Goal: Information Seeking & Learning: Learn about a topic

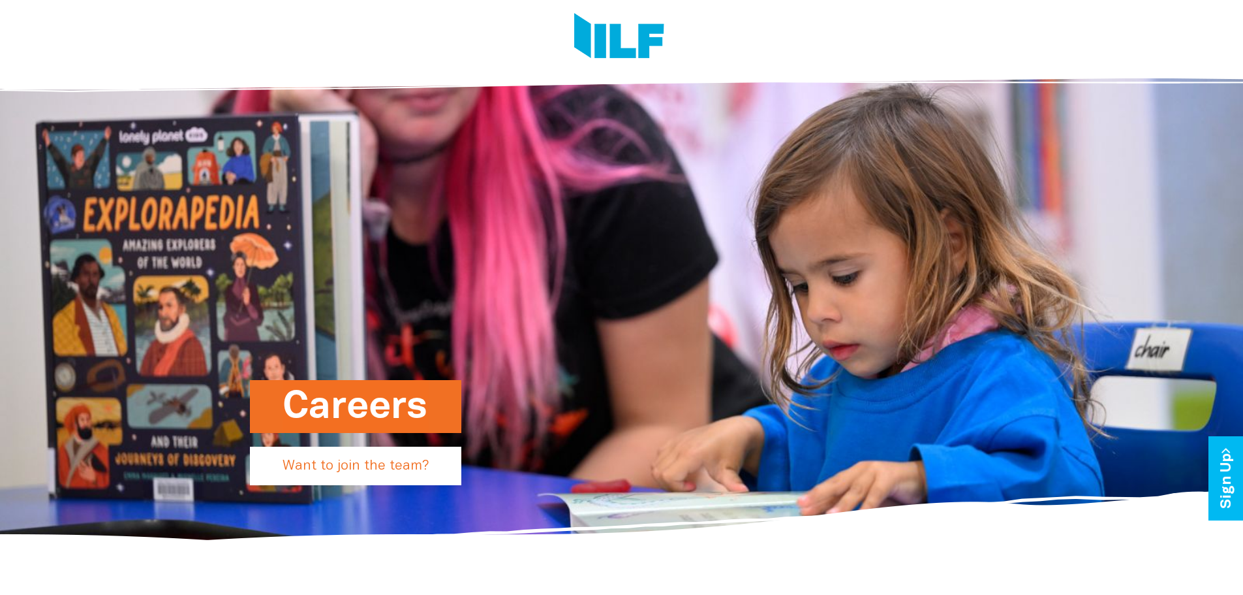
click at [341, 473] on p "Want to join the team?" at bounding box center [355, 465] width 211 height 39
click at [395, 463] on p "Want to join the team?" at bounding box center [355, 465] width 211 height 39
click at [390, 403] on h1 "Careers" at bounding box center [356, 406] width 146 height 53
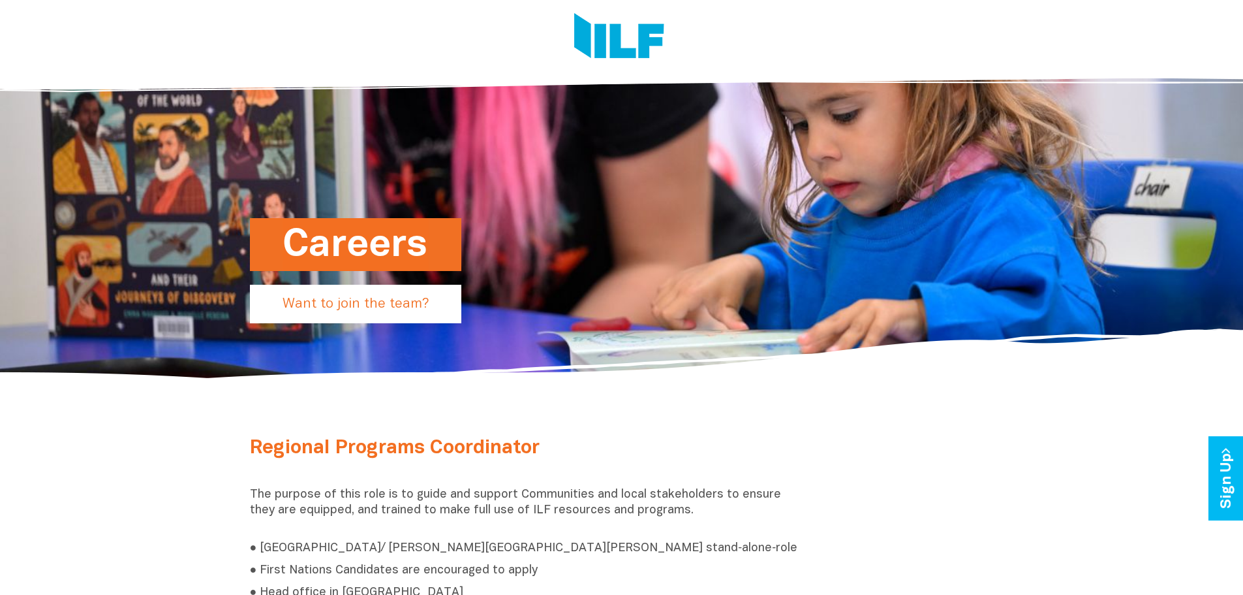
scroll to position [392, 0]
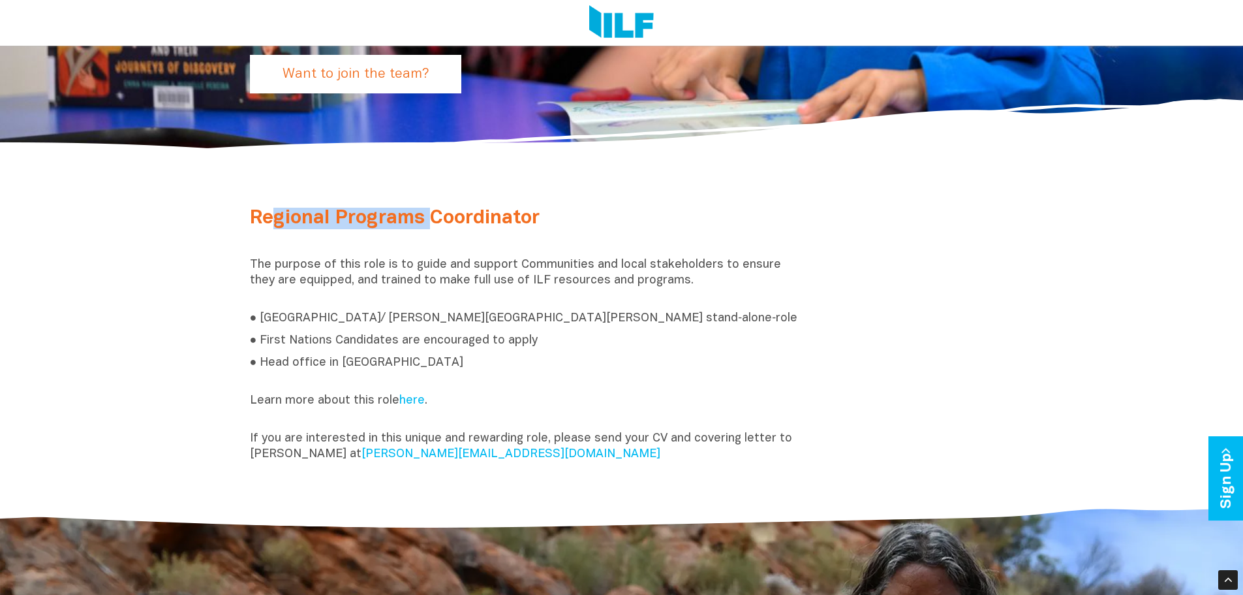
drag, startPoint x: 279, startPoint y: 213, endPoint x: 526, endPoint y: 199, distance: 247.7
click at [493, 200] on div "Regional Programs Coordinator The purpose of this role is to guide and support …" at bounding box center [622, 338] width 764 height 281
drag, startPoint x: 526, startPoint y: 199, endPoint x: 381, endPoint y: 322, distance: 190.8
click at [525, 200] on div "Regional Programs Coordinator The purpose of this role is to guide and support …" at bounding box center [622, 338] width 764 height 281
click at [381, 322] on p "● [GEOGRAPHIC_DATA]/ [PERSON_NAME][GEOGRAPHIC_DATA][PERSON_NAME] stand‑alone‑ro…" at bounding box center [526, 319] width 553 height 16
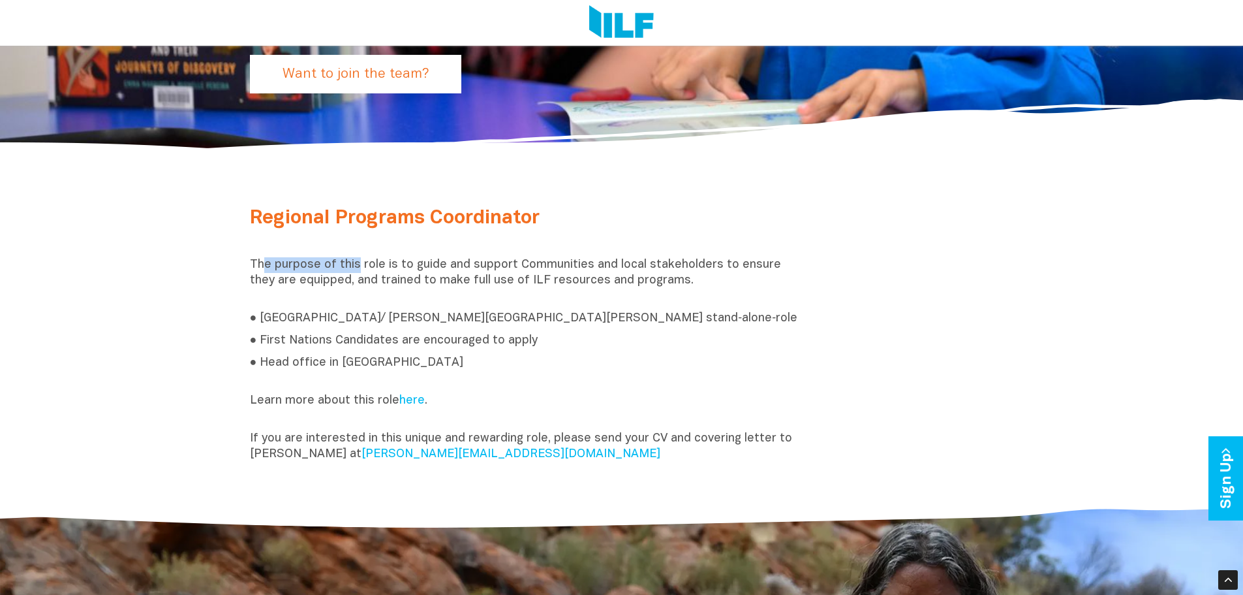
drag, startPoint x: 260, startPoint y: 263, endPoint x: 496, endPoint y: 261, distance: 235.6
click at [478, 263] on p "The purpose of this role is to guide and support Communities and local stakehol…" at bounding box center [526, 280] width 553 height 47
drag, startPoint x: 501, startPoint y: 260, endPoint x: 348, endPoint y: 317, distance: 162.7
click at [500, 260] on p "The purpose of this role is to guide and support Communities and local stakehol…" at bounding box center [526, 280] width 553 height 47
click at [339, 320] on p "● [GEOGRAPHIC_DATA]/ [PERSON_NAME][GEOGRAPHIC_DATA][PERSON_NAME] stand‑alone‑ro…" at bounding box center [526, 319] width 553 height 16
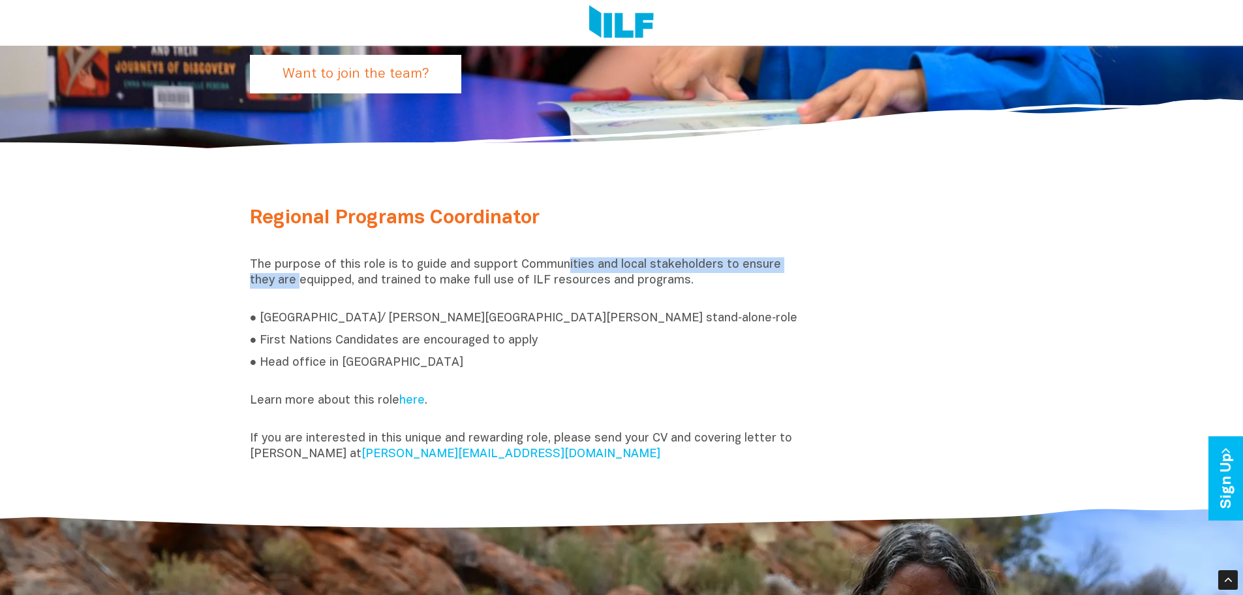
drag, startPoint x: 289, startPoint y: 279, endPoint x: 659, endPoint y: 241, distance: 372.0
click at [653, 243] on div "Regional Programs Coordinator The purpose of this role is to guide and support …" at bounding box center [526, 338] width 573 height 261
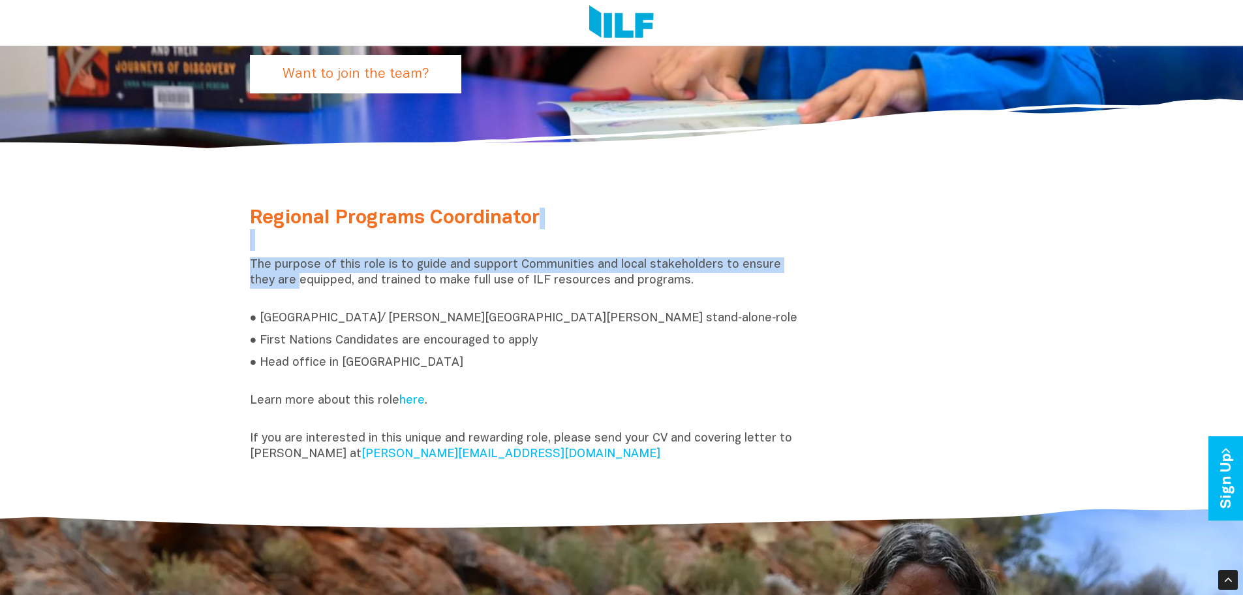
click at [659, 241] on h2 "Regional Programs Coordinator" at bounding box center [526, 229] width 553 height 43
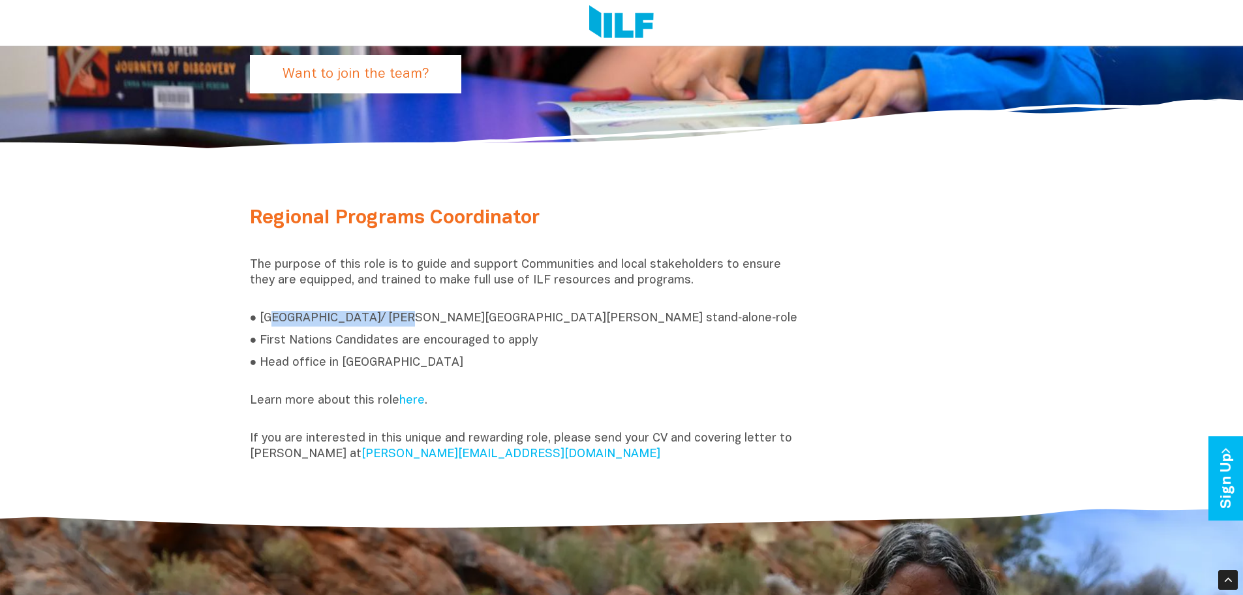
drag, startPoint x: 273, startPoint y: 322, endPoint x: 450, endPoint y: 322, distance: 176.2
click at [421, 323] on p "● [GEOGRAPHIC_DATA]/ [PERSON_NAME][GEOGRAPHIC_DATA][PERSON_NAME] stand‑alone‑ro…" at bounding box center [526, 319] width 553 height 16
click at [452, 322] on p "● [GEOGRAPHIC_DATA]/ [PERSON_NAME][GEOGRAPHIC_DATA][PERSON_NAME] stand‑alone‑ro…" at bounding box center [526, 319] width 553 height 16
click at [291, 349] on div "Regional Programs Coordinator The purpose of this role is to guide and support …" at bounding box center [526, 338] width 573 height 261
drag, startPoint x: 271, startPoint y: 343, endPoint x: 482, endPoint y: 339, distance: 211.5
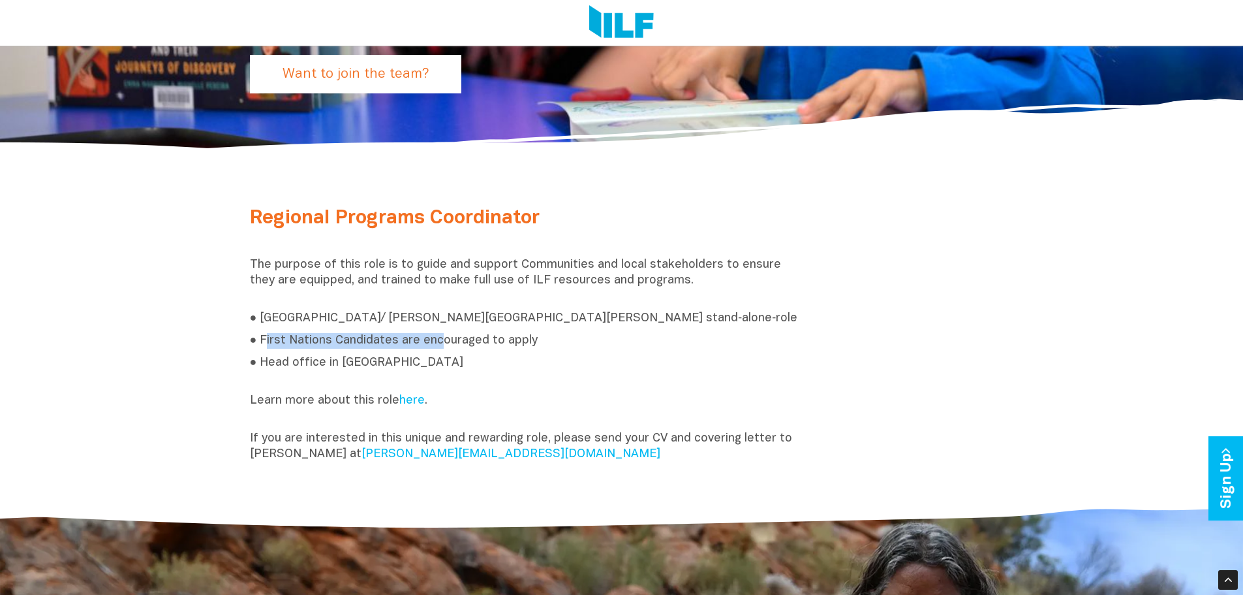
click at [471, 341] on p "● First Nations Candidates are encouraged to apply" at bounding box center [526, 341] width 553 height 16
drag, startPoint x: 482, startPoint y: 339, endPoint x: 387, endPoint y: 359, distance: 97.4
click at [475, 343] on p "● First Nations Candidates are encouraged to apply" at bounding box center [526, 341] width 553 height 16
drag, startPoint x: 392, startPoint y: 362, endPoint x: 291, endPoint y: 363, distance: 101.2
click at [293, 363] on p "● Head office in [GEOGRAPHIC_DATA]" at bounding box center [526, 370] width 553 height 31
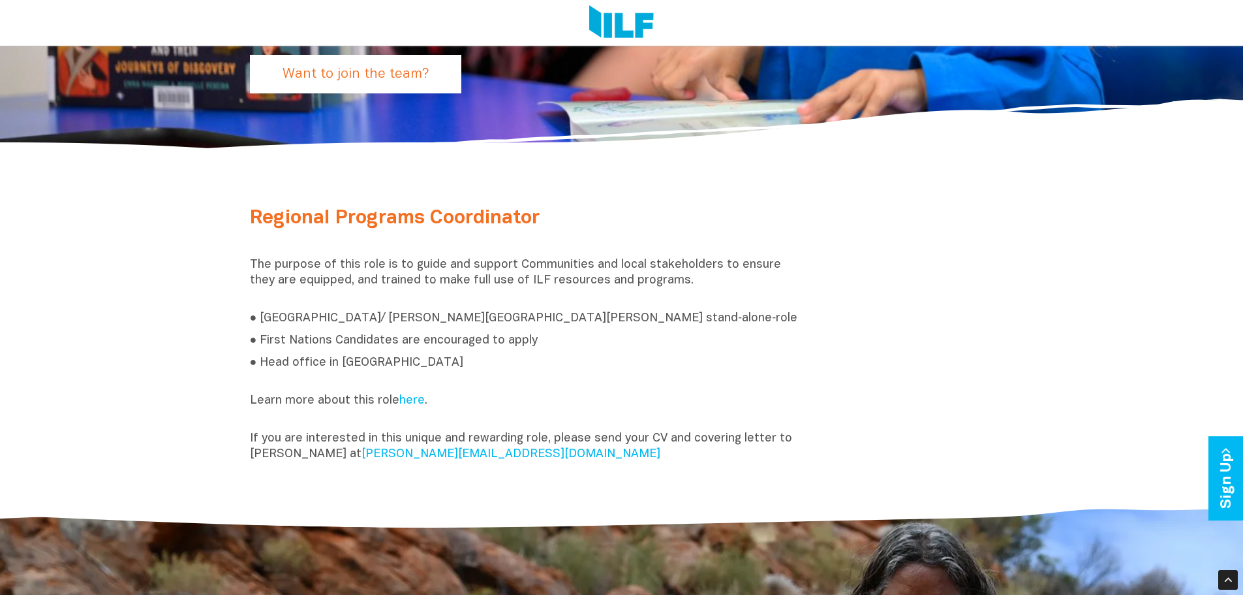
click at [288, 363] on p "● Head office in [GEOGRAPHIC_DATA]" at bounding box center [526, 370] width 553 height 31
drag, startPoint x: 265, startPoint y: 350, endPoint x: 516, endPoint y: 345, distance: 250.7
click at [516, 345] on div "Regional Programs Coordinator The purpose of this role is to guide and support …" at bounding box center [526, 338] width 573 height 261
click at [518, 344] on p "● First Nations Candidates are encouraged to apply" at bounding box center [526, 341] width 553 height 16
drag, startPoint x: 369, startPoint y: 352, endPoint x: 565, endPoint y: 347, distance: 195.2
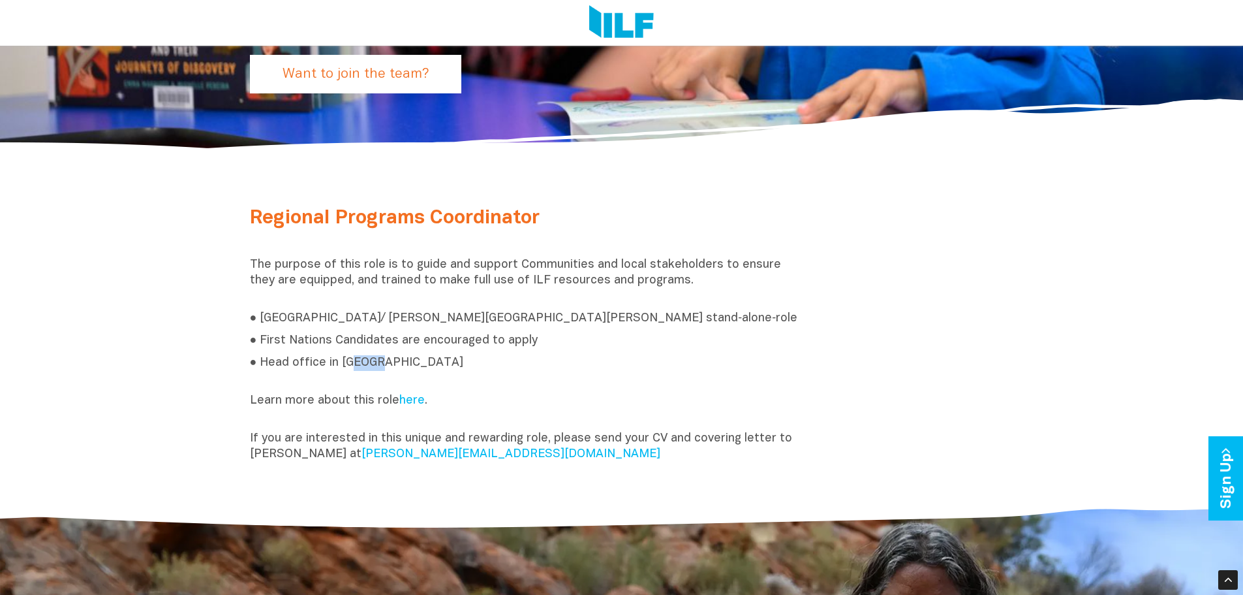
click at [557, 349] on div "Regional Programs Coordinator The purpose of this role is to guide and support …" at bounding box center [526, 338] width 573 height 261
click at [565, 347] on p "● First Nations Candidates are encouraged to apply" at bounding box center [526, 341] width 553 height 16
drag, startPoint x: 291, startPoint y: 350, endPoint x: 461, endPoint y: 343, distance: 170.5
click at [430, 347] on p "● First Nations Candidates are encouraged to apply" at bounding box center [526, 341] width 553 height 16
click at [461, 343] on p "● First Nations Candidates are encouraged to apply" at bounding box center [526, 341] width 553 height 16
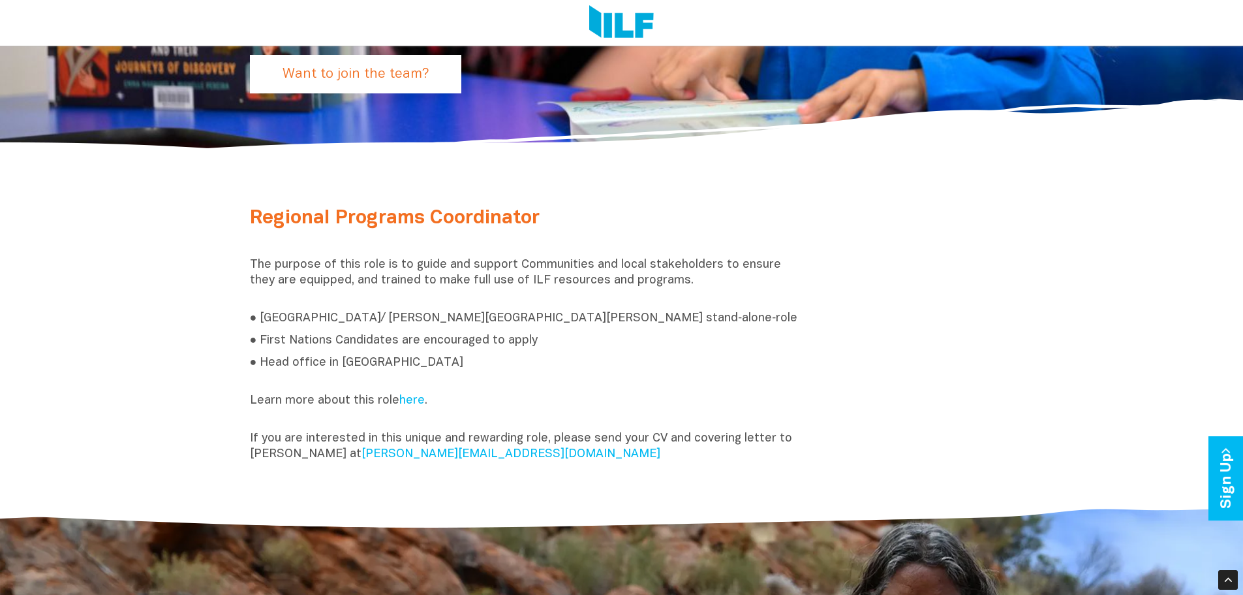
click at [335, 354] on div "Regional Programs Coordinator The purpose of this role is to guide and support …" at bounding box center [526, 338] width 573 height 261
drag, startPoint x: 313, startPoint y: 356, endPoint x: 414, endPoint y: 352, distance: 101.2
click at [392, 354] on div "Regional Programs Coordinator The purpose of this role is to guide and support …" at bounding box center [526, 338] width 573 height 261
click at [414, 352] on div "Regional Programs Coordinator The purpose of this role is to guide and support …" at bounding box center [526, 338] width 573 height 261
drag, startPoint x: 381, startPoint y: 262, endPoint x: 551, endPoint y: 259, distance: 170.4
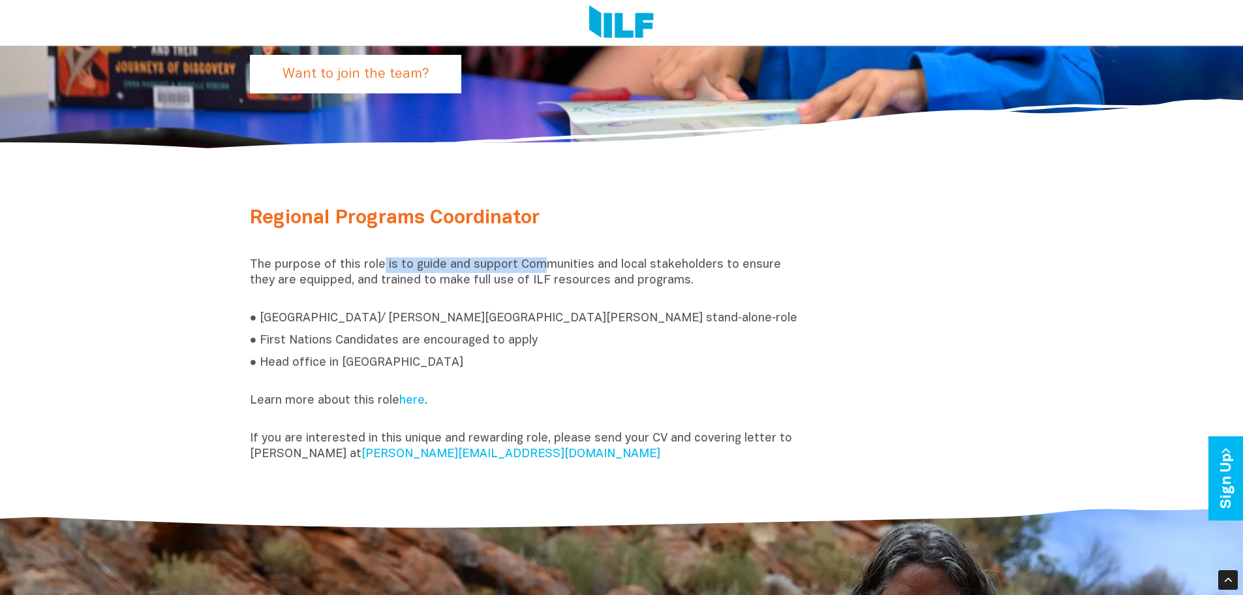
click at [548, 261] on p "The purpose of this role is to guide and support Communities and local stakehol…" at bounding box center [526, 280] width 553 height 47
click at [551, 259] on p "The purpose of this role is to guide and support Communities and local stakehol…" at bounding box center [526, 280] width 553 height 47
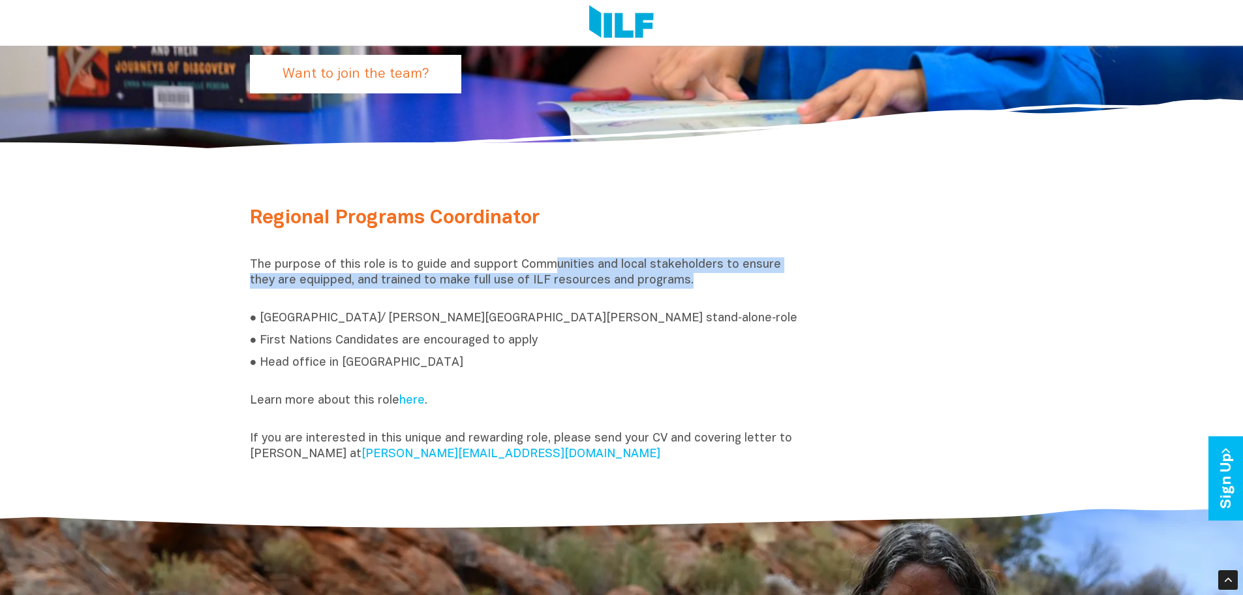
drag, startPoint x: 567, startPoint y: 268, endPoint x: 788, endPoint y: 285, distance: 221.3
click at [768, 285] on p "The purpose of this role is to guide and support Communities and local stakehol…" at bounding box center [526, 280] width 553 height 47
click at [661, 279] on p "The purpose of this role is to guide and support Communities and local stakehol…" at bounding box center [526, 280] width 553 height 47
drag, startPoint x: 497, startPoint y: 270, endPoint x: 220, endPoint y: 274, distance: 276.8
click at [220, 274] on div "Regional Programs Coordinator The purpose of this role is to guide and support …" at bounding box center [621, 341] width 1243 height 326
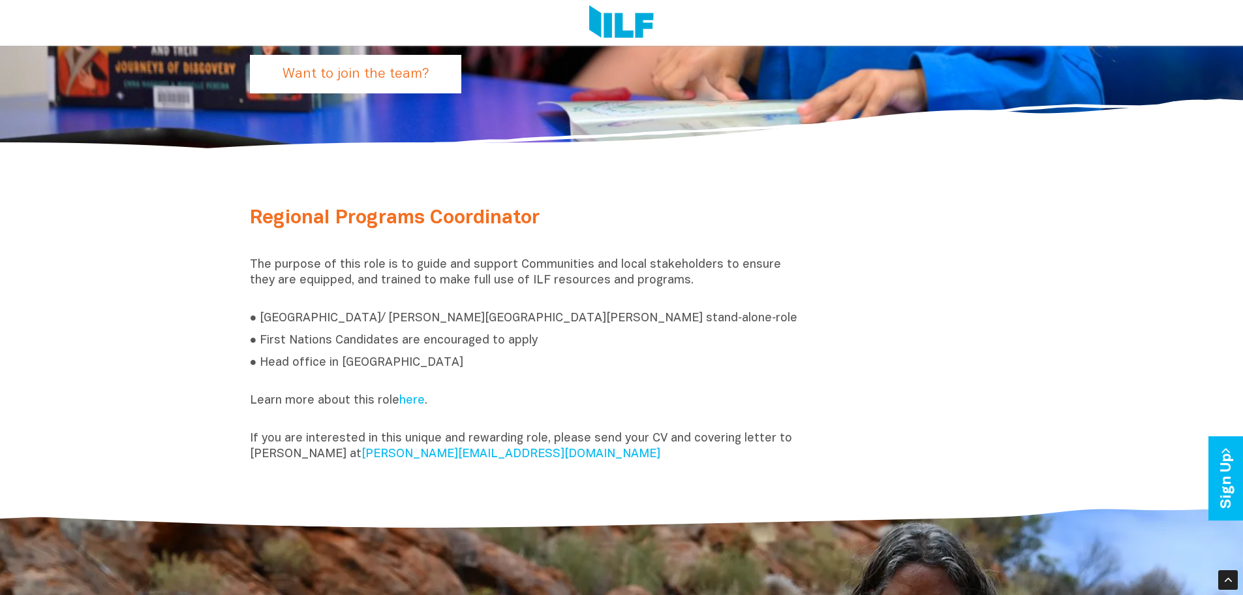
click at [231, 258] on div "Regional Programs Coordinator The purpose of this role is to guide and support …" at bounding box center [621, 341] width 1243 height 326
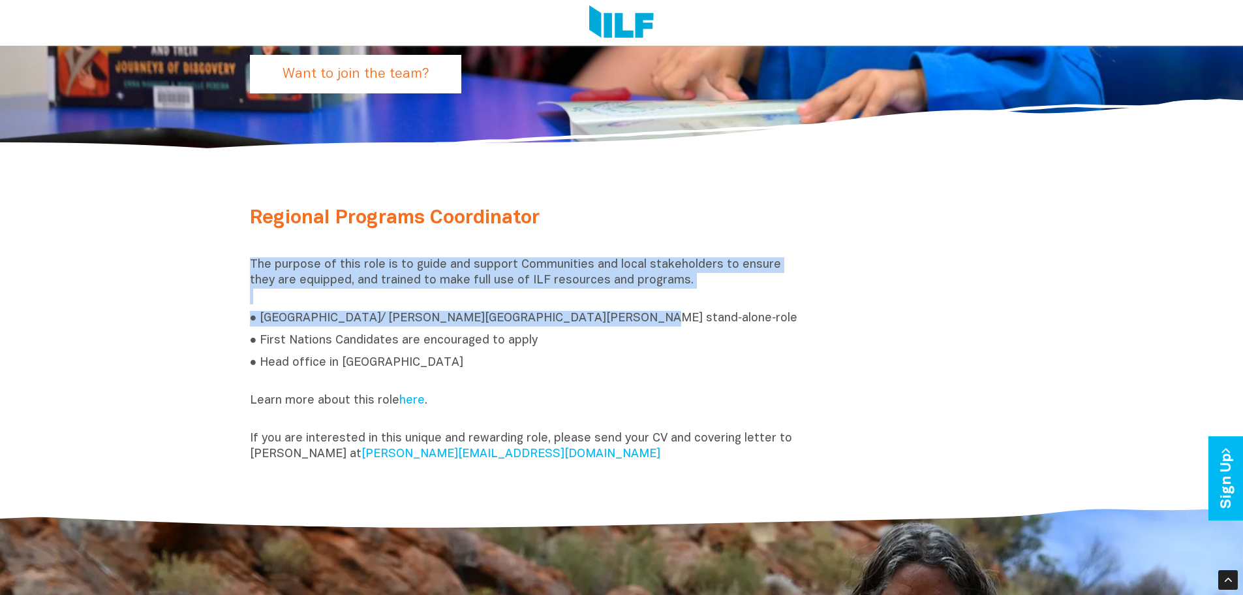
drag, startPoint x: 251, startPoint y: 257, endPoint x: 721, endPoint y: 304, distance: 471.6
click at [717, 307] on div "Regional Programs Coordinator The purpose of this role is to guide and support …" at bounding box center [526, 338] width 573 height 261
click at [719, 301] on p "The purpose of this role is to guide and support Communities and local stakehol…" at bounding box center [526, 280] width 553 height 47
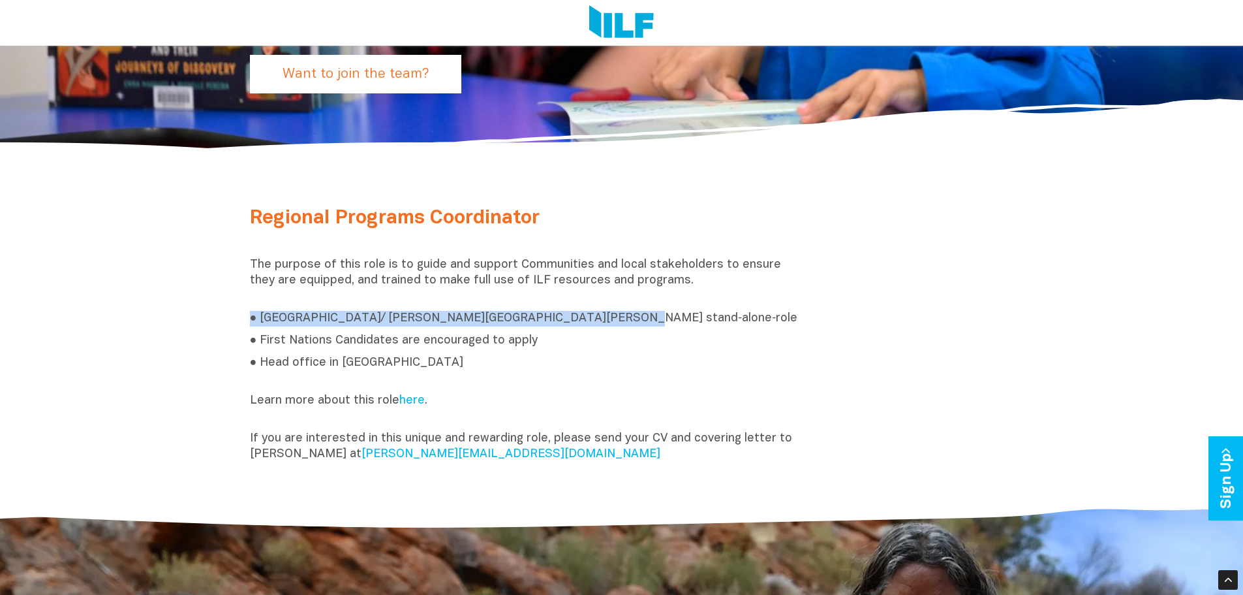
drag, startPoint x: 237, startPoint y: 315, endPoint x: 572, endPoint y: 315, distance: 334.8
click at [572, 315] on div "Regional Programs Coordinator The purpose of this role is to guide and support …" at bounding box center [621, 341] width 1243 height 326
click at [572, 315] on p "● [GEOGRAPHIC_DATA]/ [PERSON_NAME][GEOGRAPHIC_DATA][PERSON_NAME] stand‑alone‑ro…" at bounding box center [526, 319] width 553 height 16
drag, startPoint x: 614, startPoint y: 318, endPoint x: 245, endPoint y: 326, distance: 368.9
click at [248, 326] on div "Regional Programs Coordinator The purpose of this role is to guide and support …" at bounding box center [526, 338] width 573 height 261
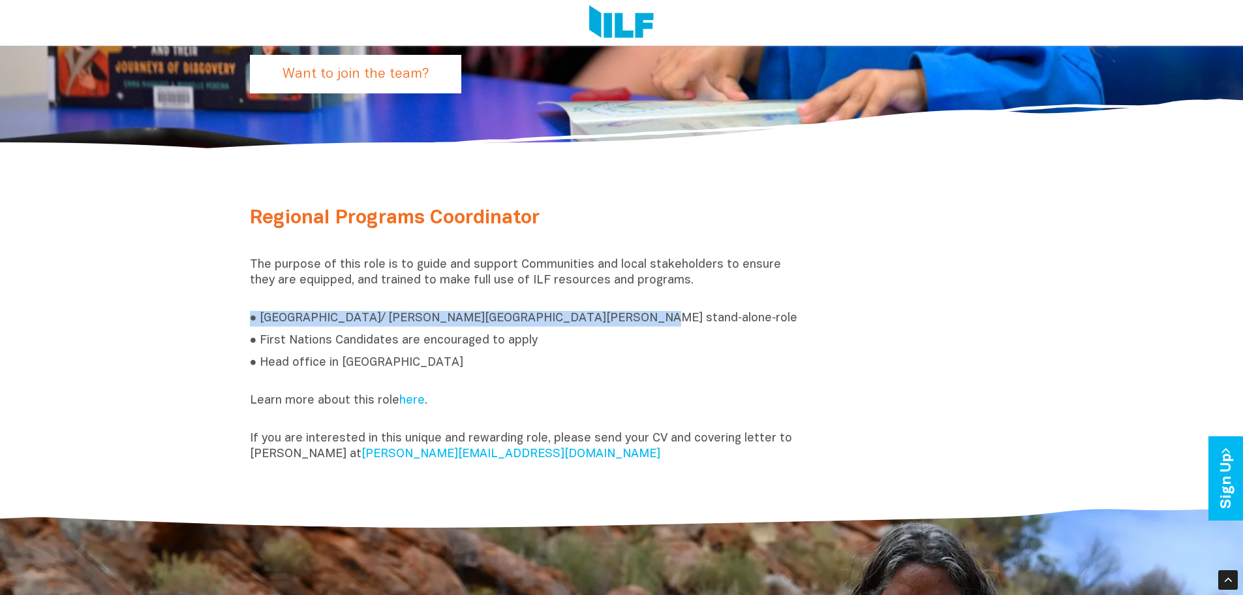
click at [234, 320] on div "Regional Programs Coordinator The purpose of this role is to guide and support …" at bounding box center [621, 341] width 1243 height 326
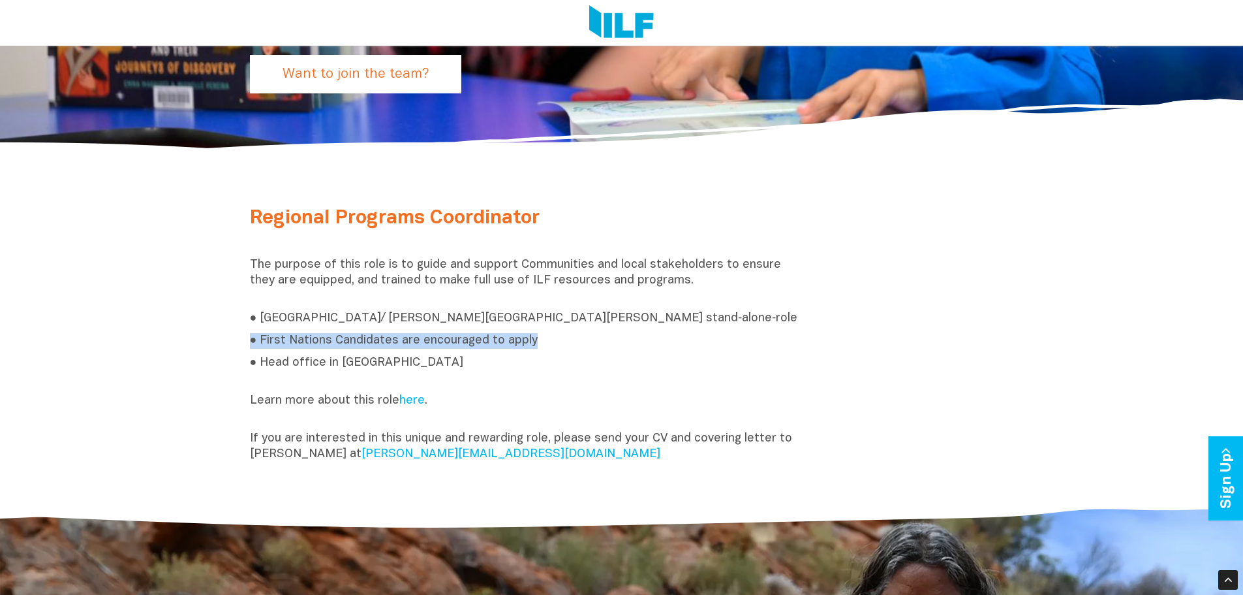
drag, startPoint x: 205, startPoint y: 342, endPoint x: 636, endPoint y: 342, distance: 430.8
click at [636, 342] on div "Regional Programs Coordinator The purpose of this role is to guide and support …" at bounding box center [621, 341] width 1243 height 326
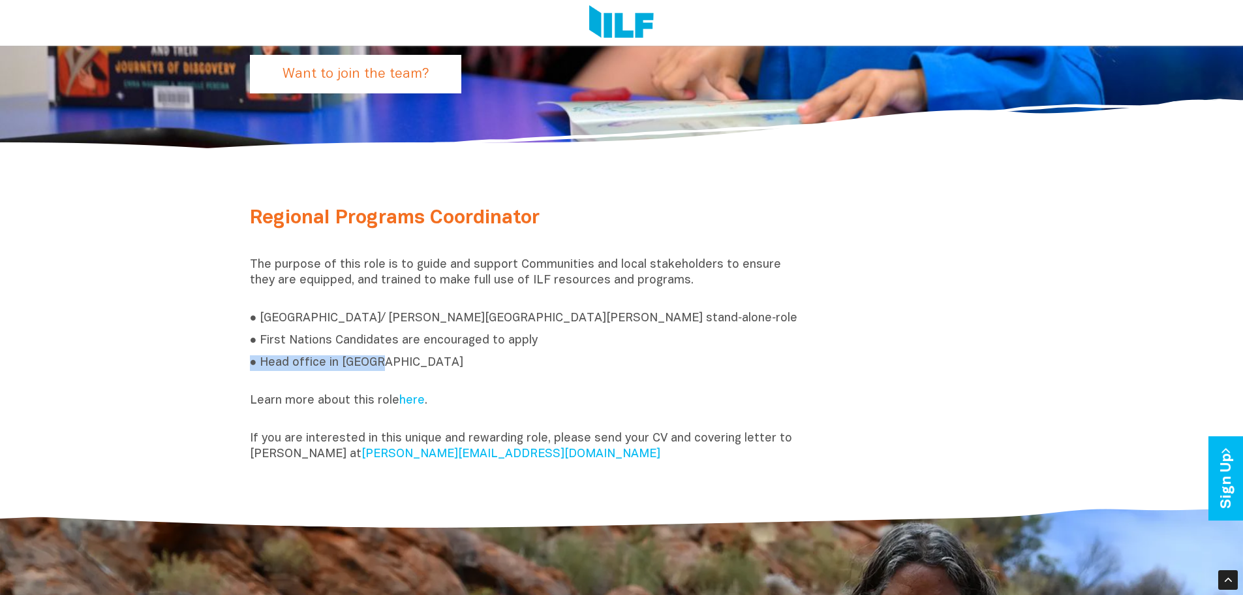
drag, startPoint x: 377, startPoint y: 361, endPoint x: 239, endPoint y: 358, distance: 138.4
click at [240, 358] on div "Regional Programs Coordinator The purpose of this role is to guide and support …" at bounding box center [526, 338] width 573 height 261
click at [239, 358] on div "Regional Programs Coordinator The purpose of this role is to guide and support …" at bounding box center [621, 341] width 1243 height 326
drag, startPoint x: 238, startPoint y: 329, endPoint x: 649, endPoint y: 352, distance: 411.8
click at [649, 352] on div "Regional Programs Coordinator The purpose of this role is to guide and support …" at bounding box center [621, 341] width 1243 height 326
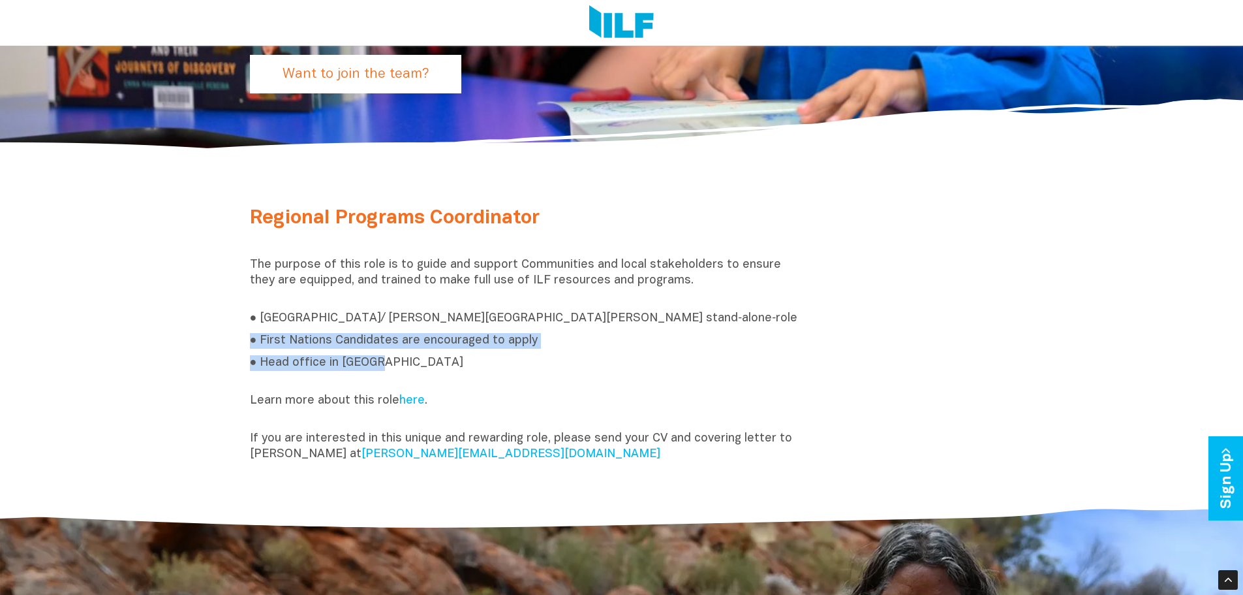
click at [649, 352] on div "Regional Programs Coordinator The purpose of this role is to guide and support …" at bounding box center [526, 338] width 573 height 261
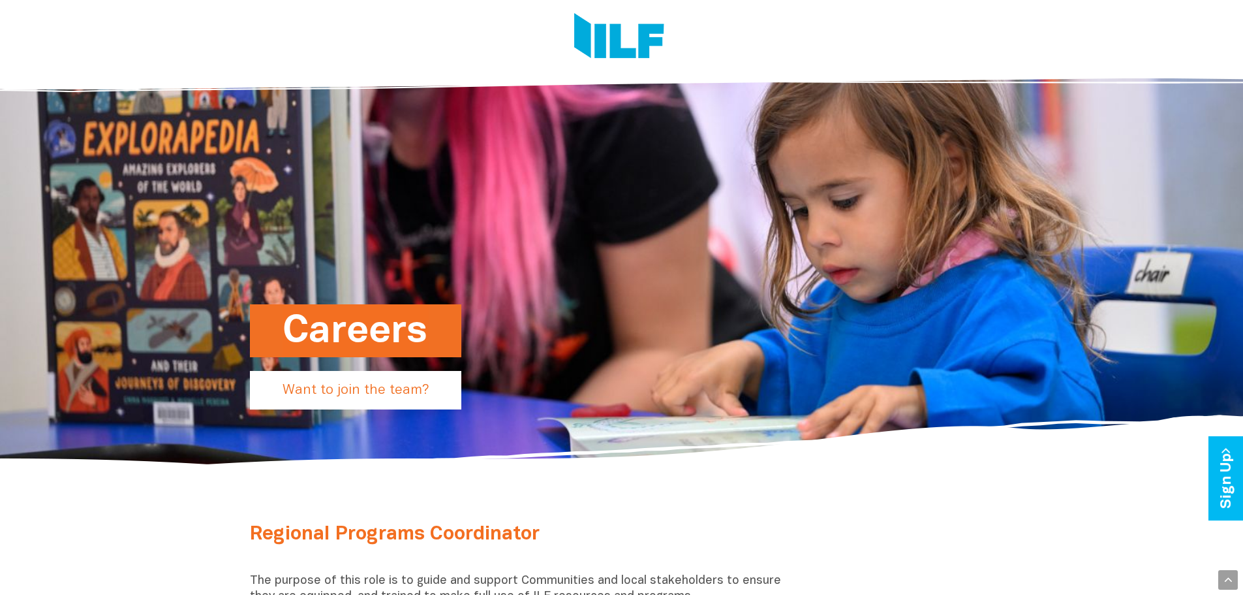
scroll to position [0, 0]
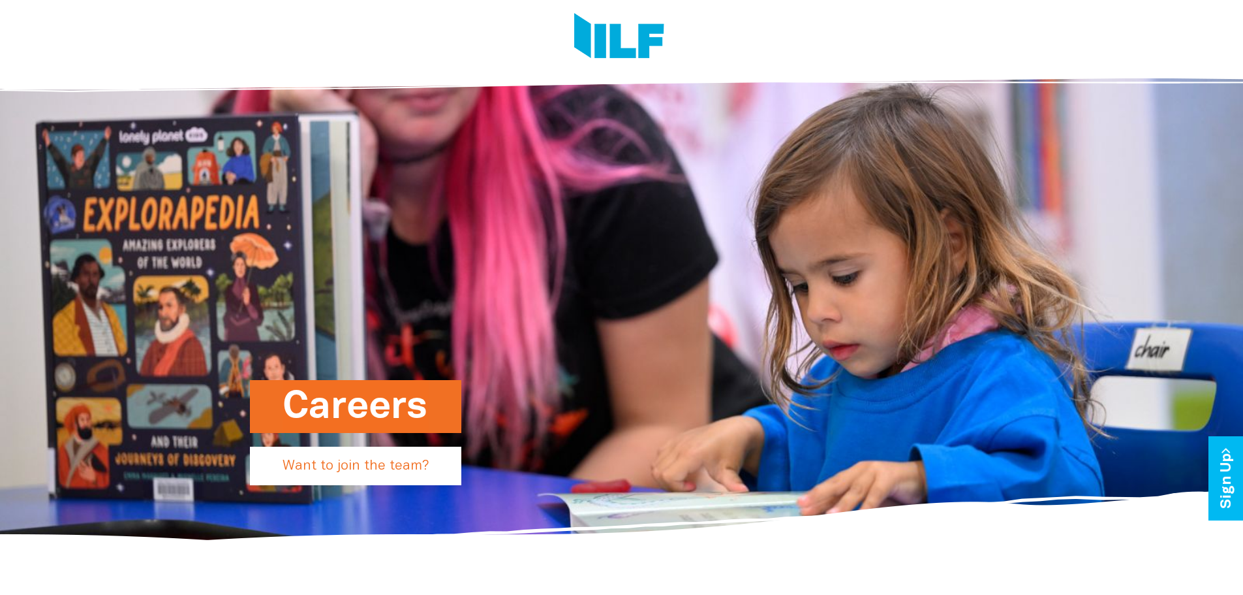
click at [596, 37] on img at bounding box center [619, 37] width 90 height 49
